Goal: Transaction & Acquisition: Subscribe to service/newsletter

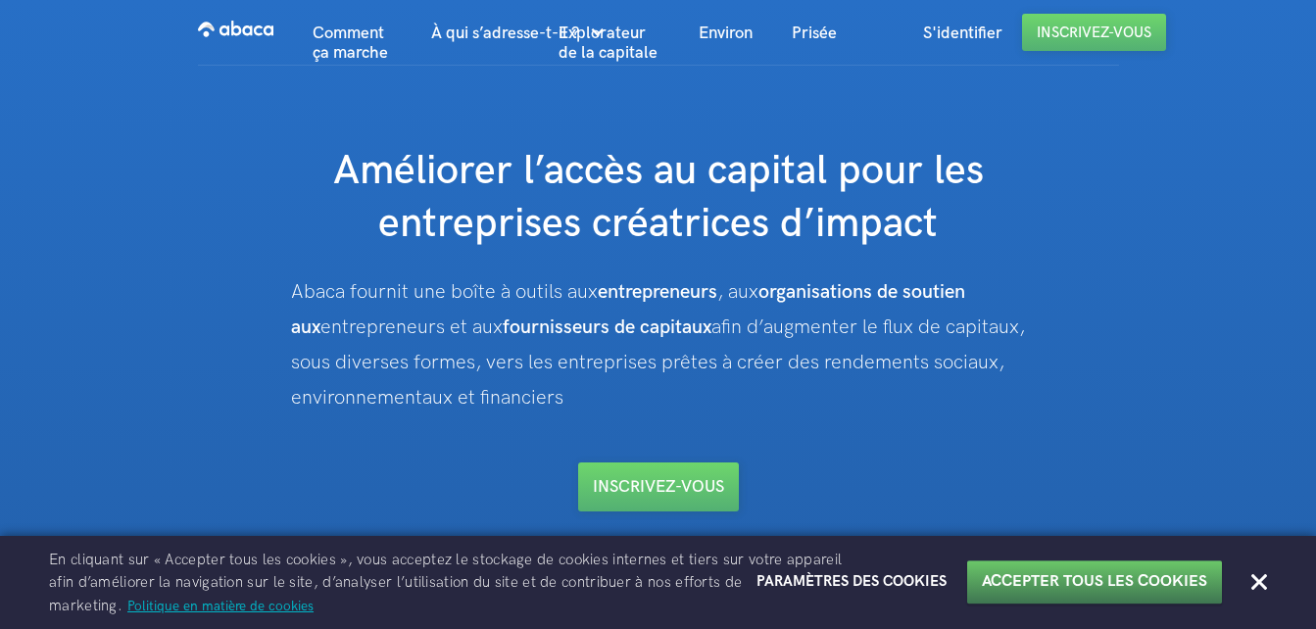
click at [1202, 577] on button "Accepter tous les cookies" at bounding box center [1094, 582] width 225 height 21
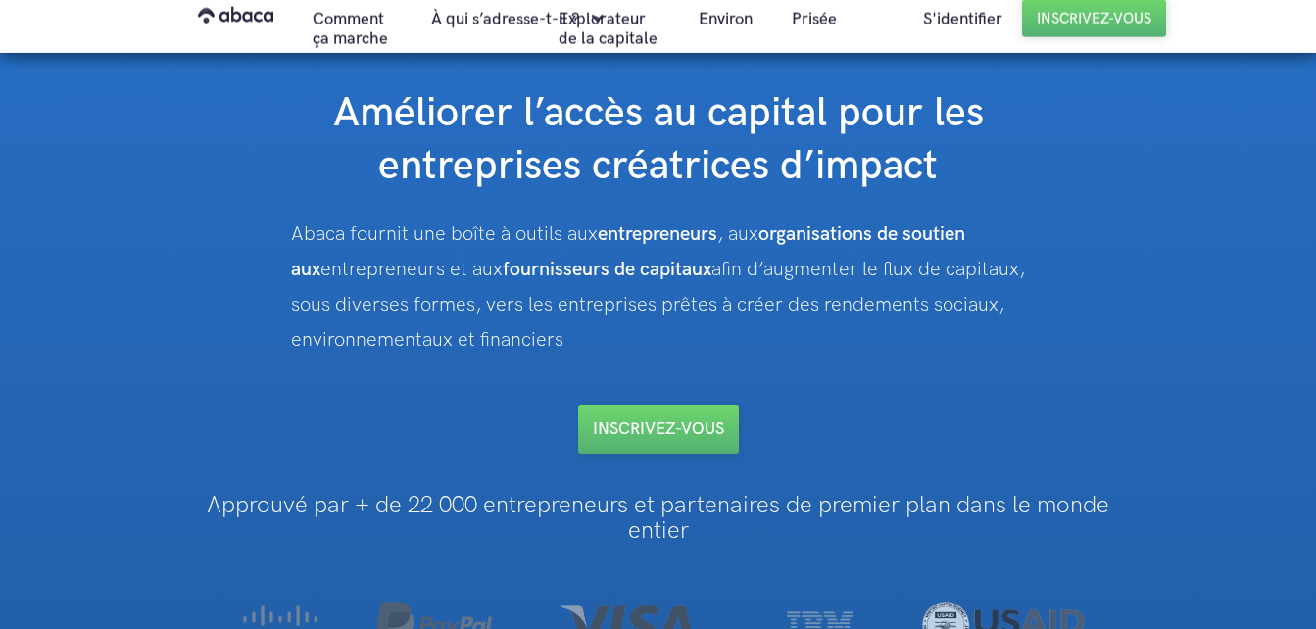
scroll to position [98, 0]
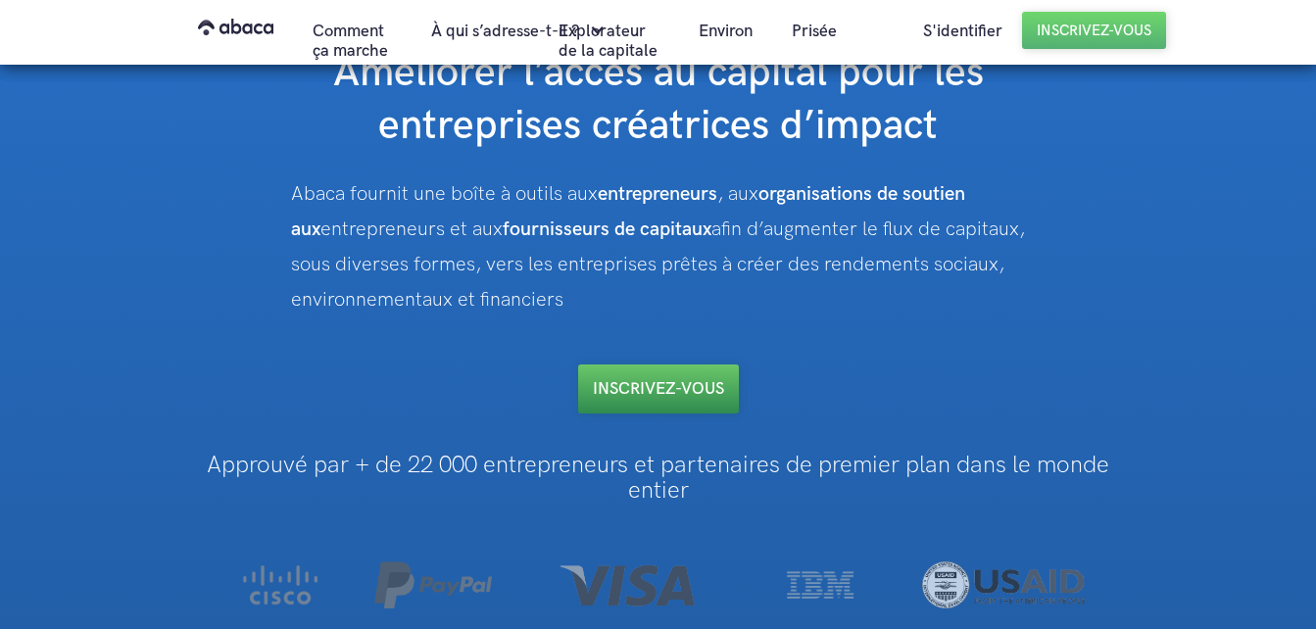
click at [705, 391] on link "Inscrivez-vous" at bounding box center [658, 388] width 161 height 49
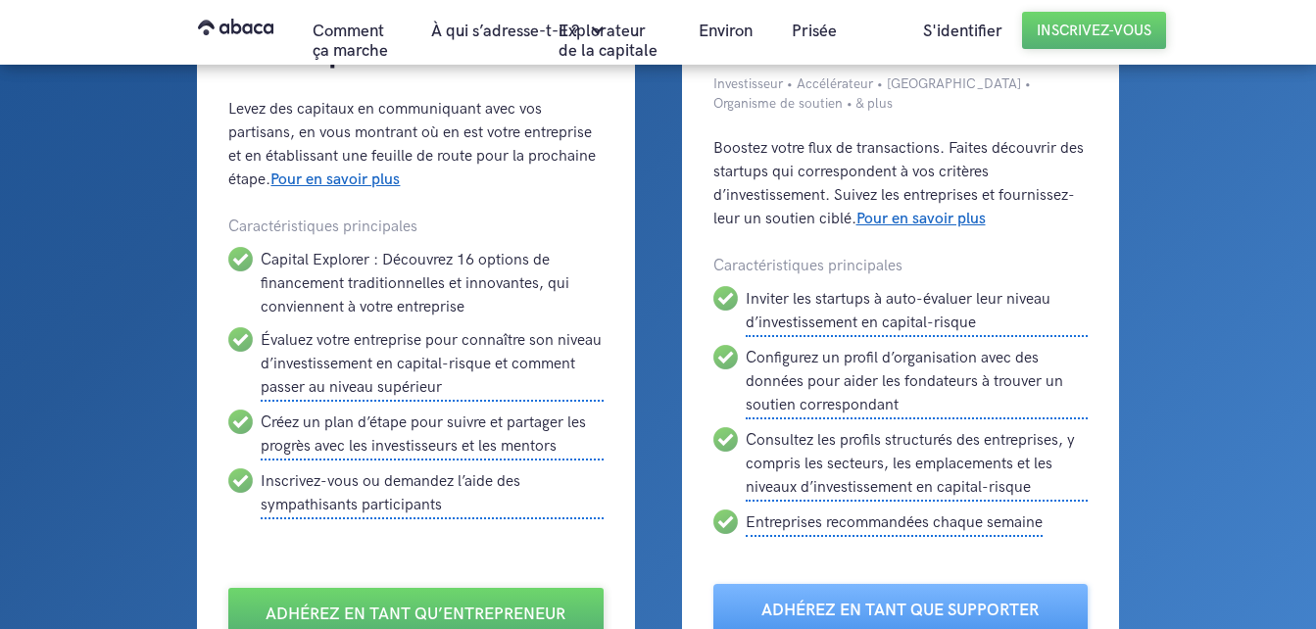
scroll to position [294, 0]
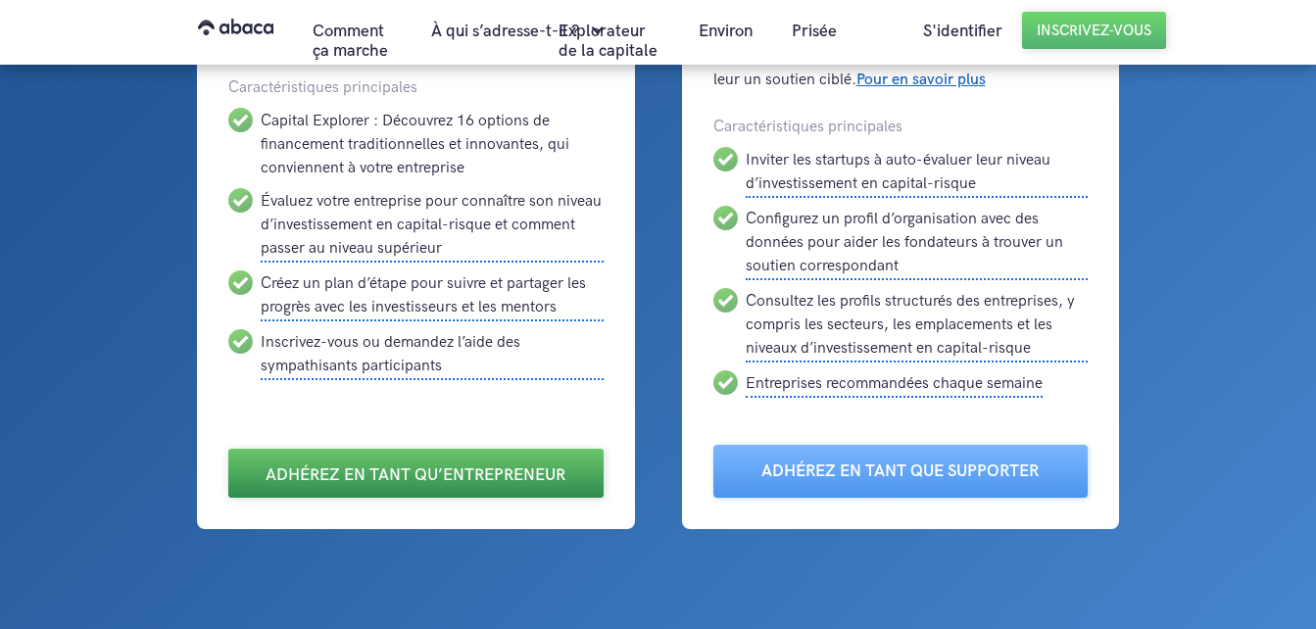
click at [562, 469] on link "Adhérez en tant qu’entrepreneur" at bounding box center [415, 473] width 374 height 49
